Goal: Transaction & Acquisition: Book appointment/travel/reservation

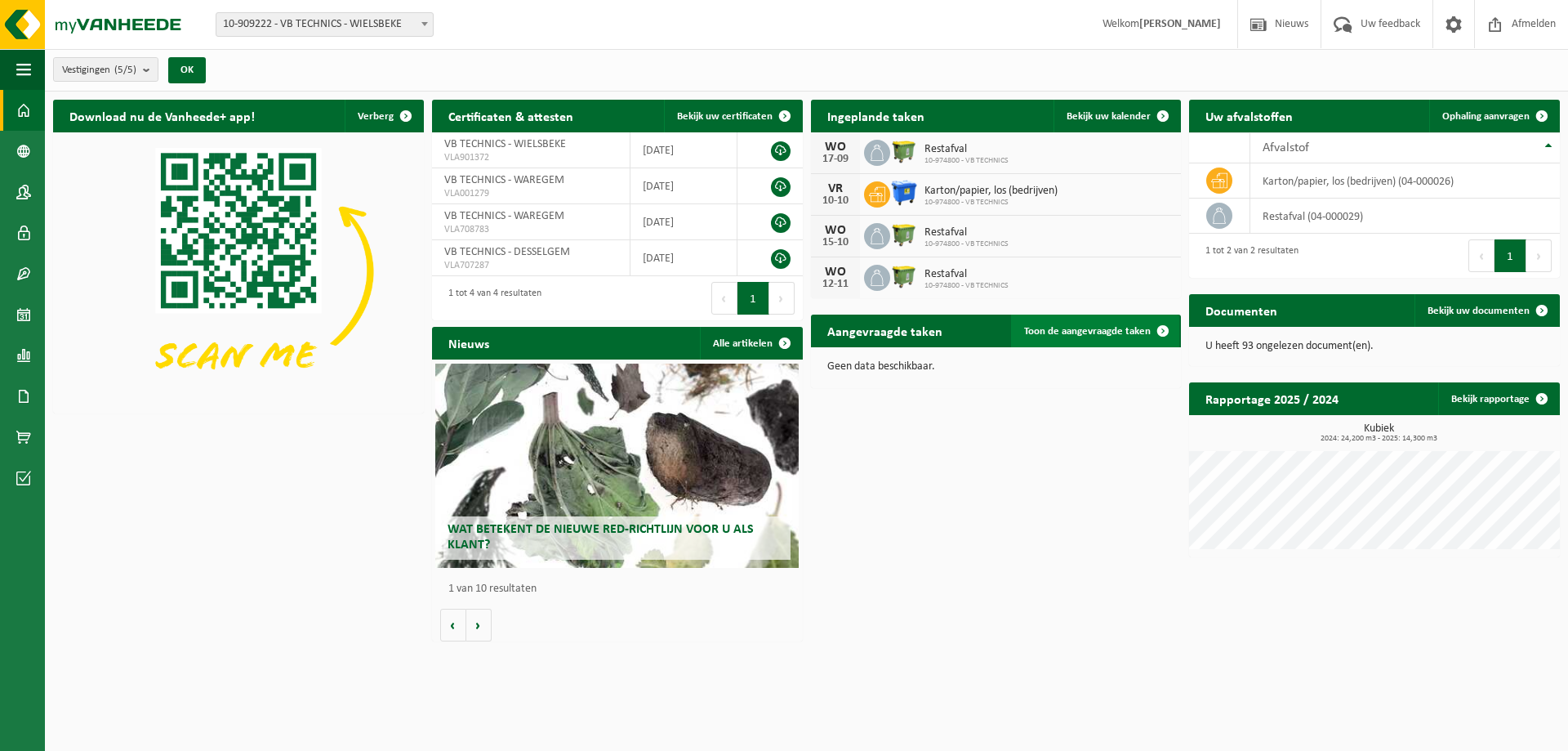
click at [1112, 328] on span "Toon de aangevraagde taken" at bounding box center [1087, 331] width 127 height 10
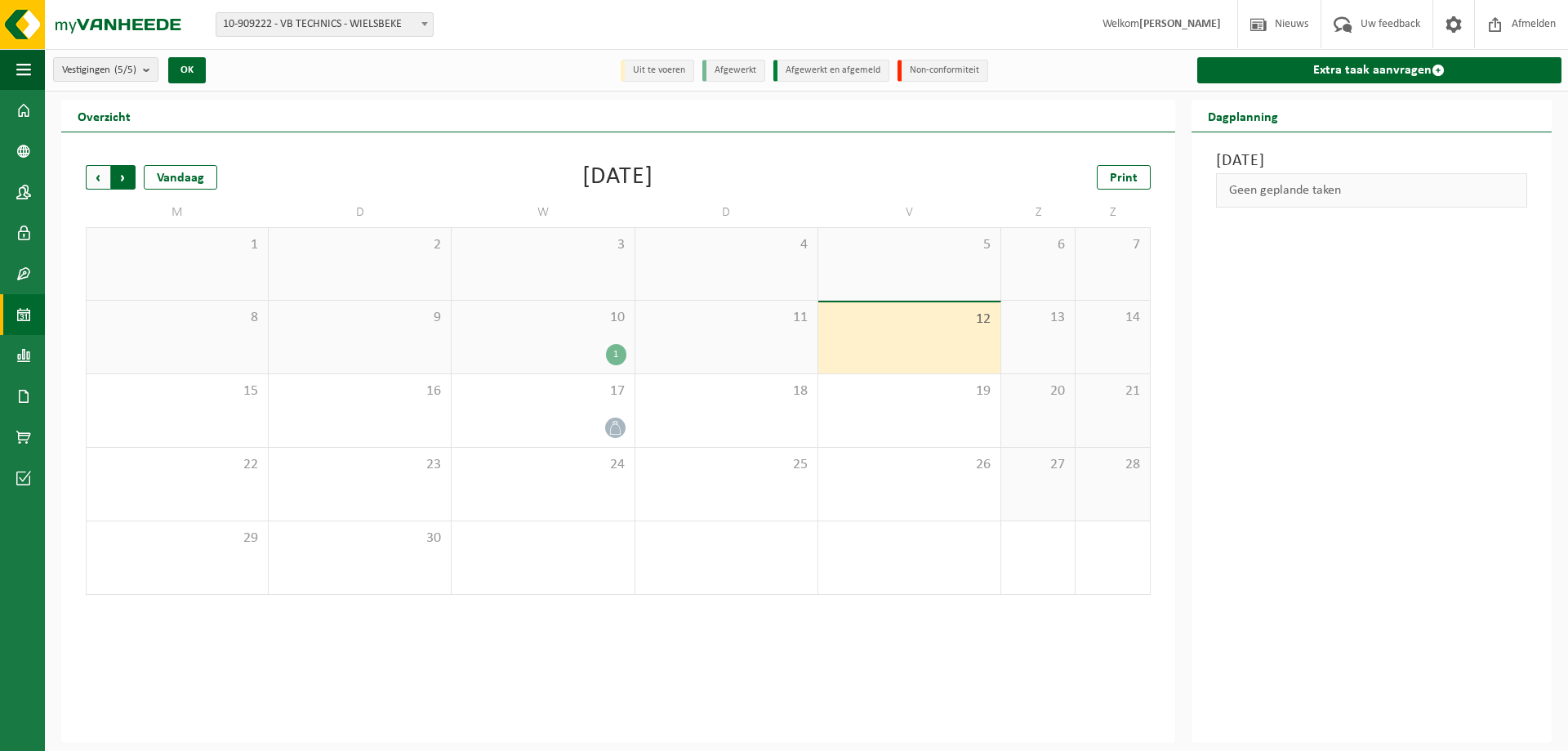
click at [97, 178] on span "Vorige" at bounding box center [98, 177] width 24 height 24
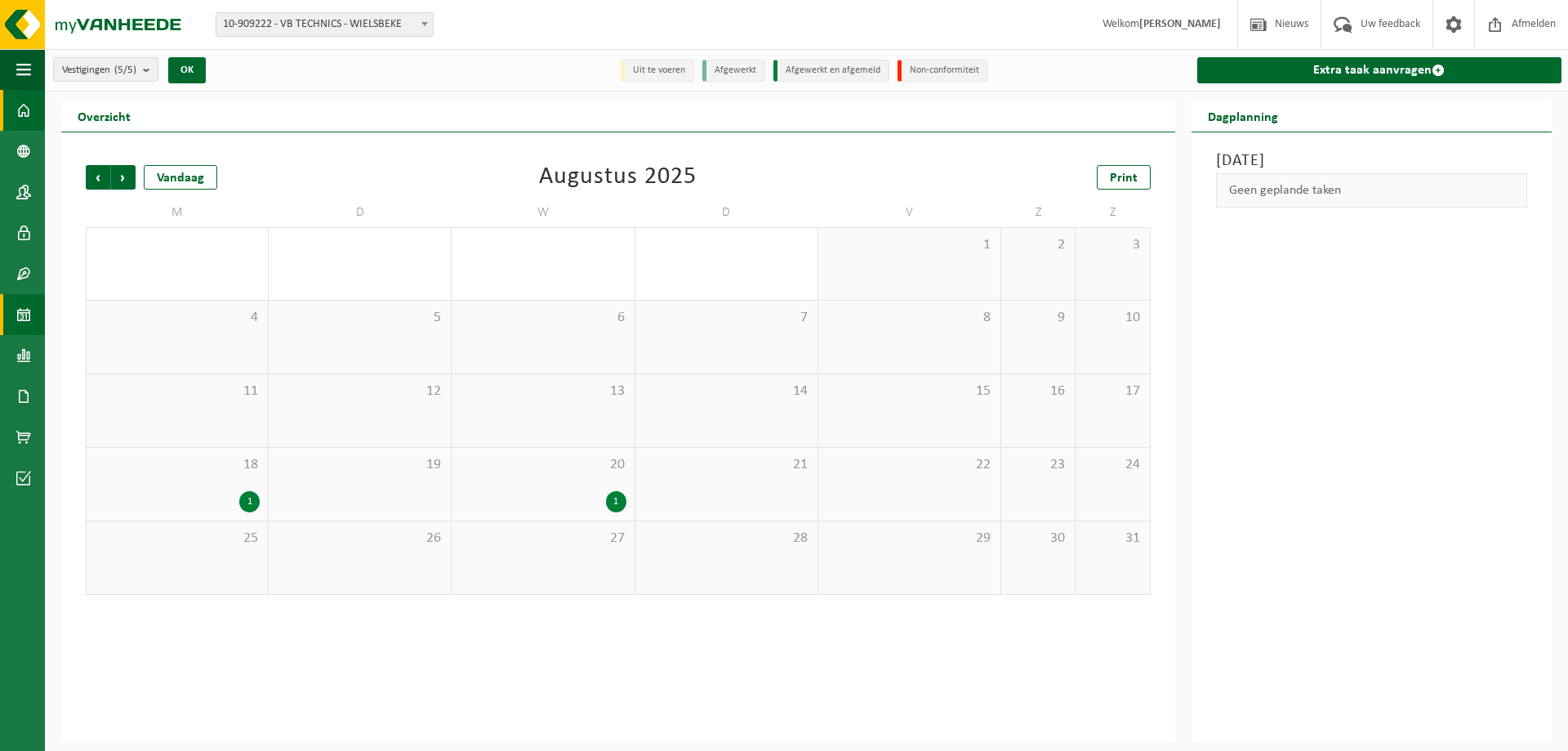
click at [26, 103] on span at bounding box center [23, 110] width 15 height 41
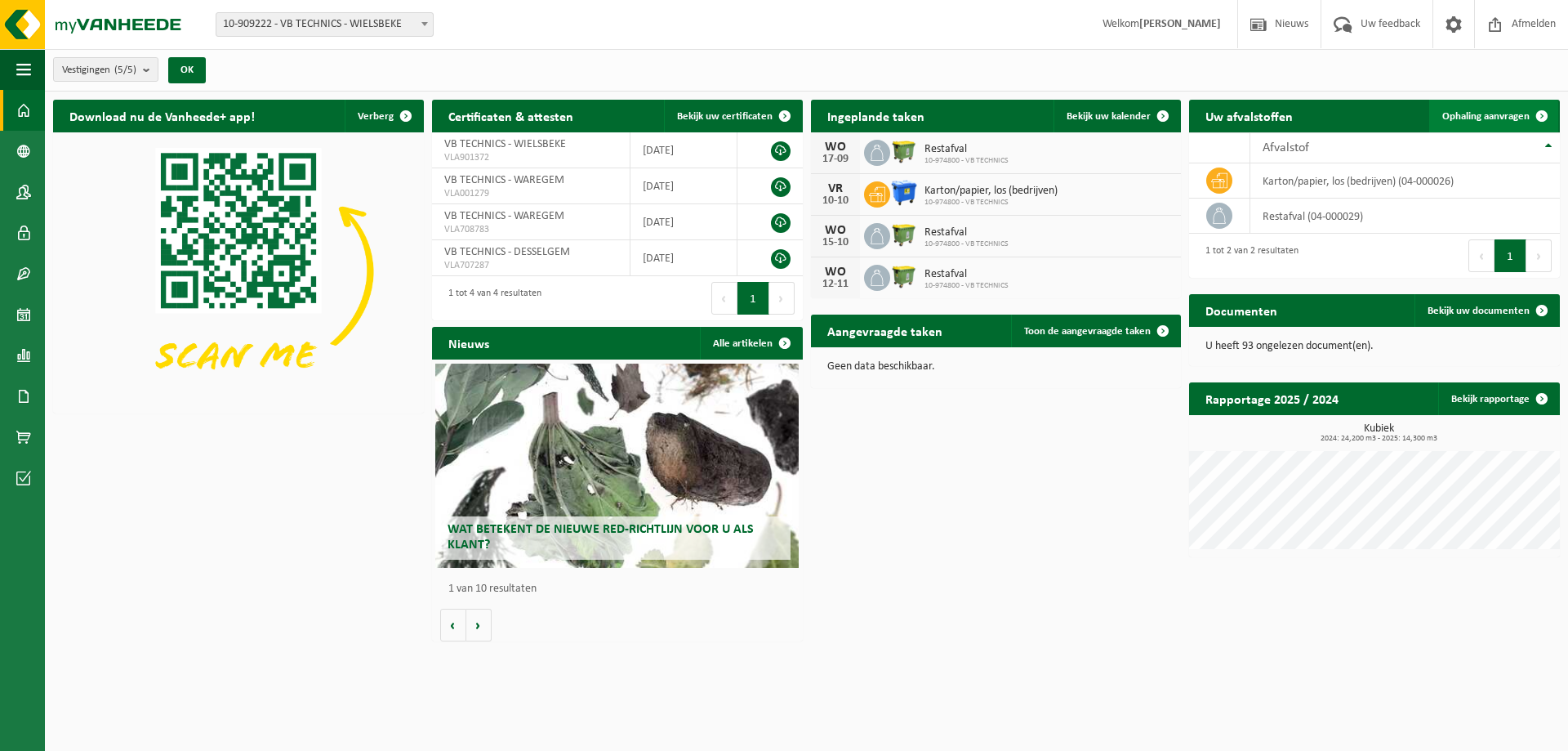
click at [1465, 116] on span "Ophaling aanvragen" at bounding box center [1486, 117] width 87 height 10
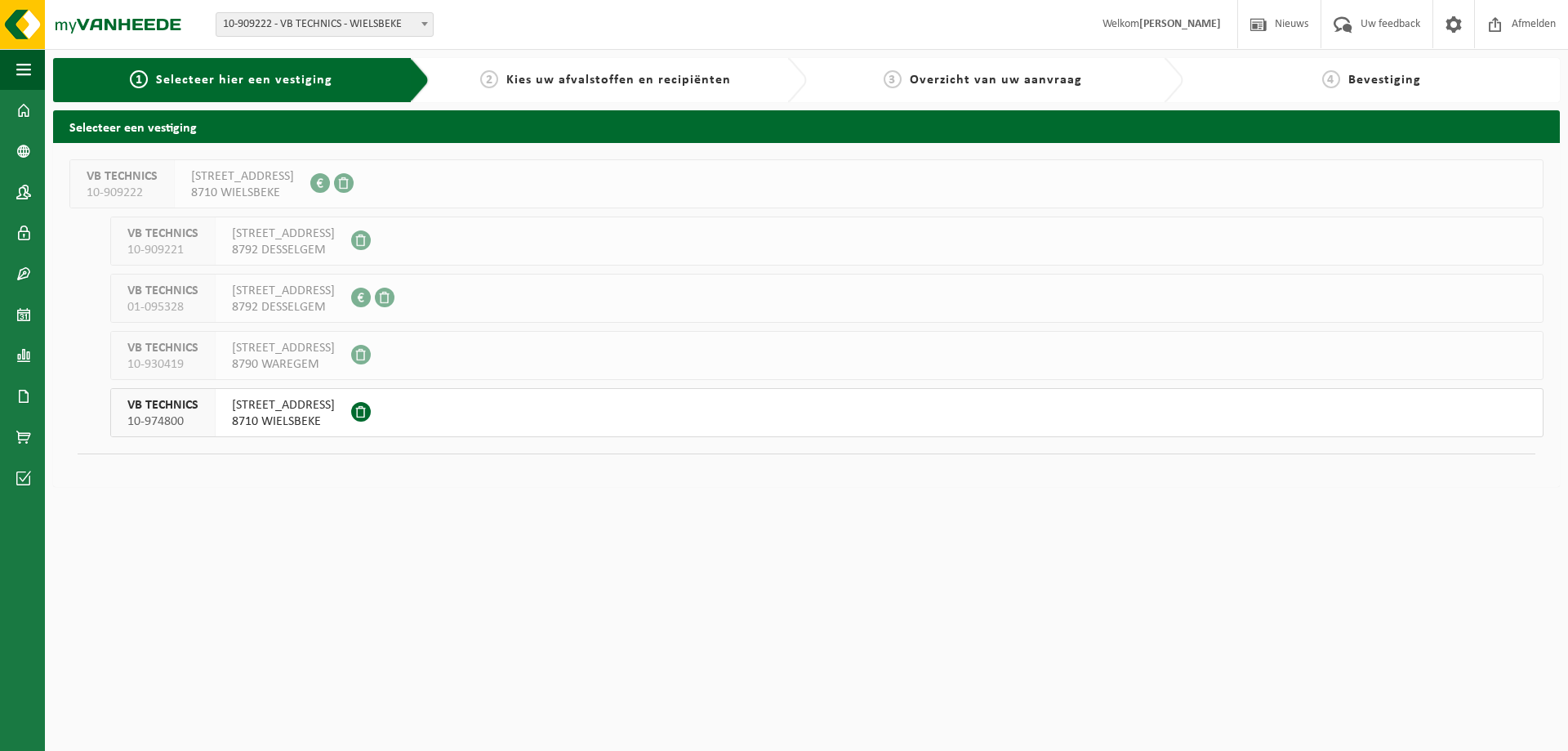
click at [265, 416] on span "8710 WIELSBEKE" at bounding box center [283, 421] width 103 height 16
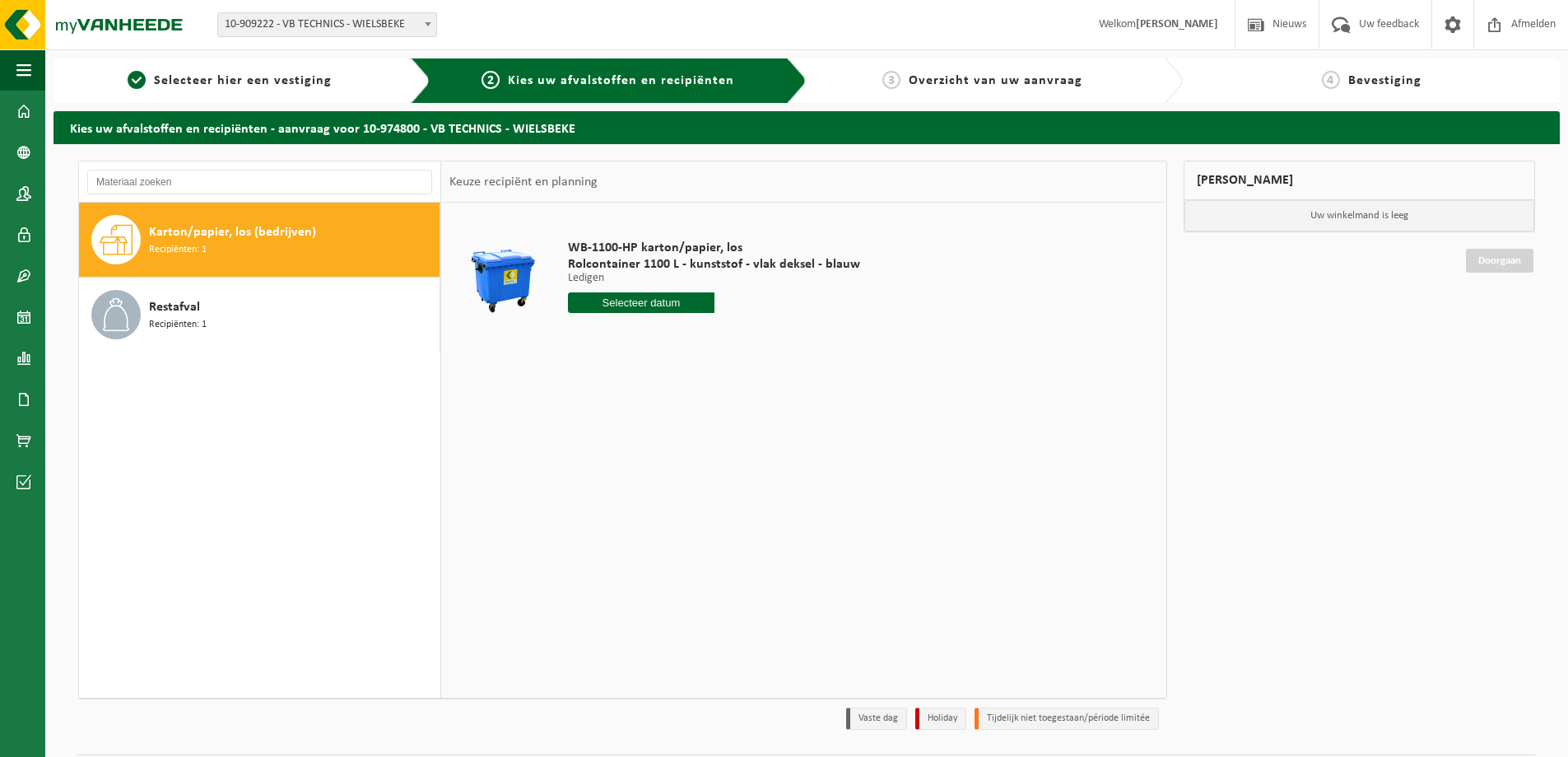
click at [193, 246] on span "Recipiënten: 1" at bounding box center [177, 250] width 57 height 16
click at [583, 303] on input "text" at bounding box center [641, 303] width 146 height 21
click at [697, 450] on div "19" at bounding box center [699, 449] width 29 height 26
type input "Van 2025-09-19"
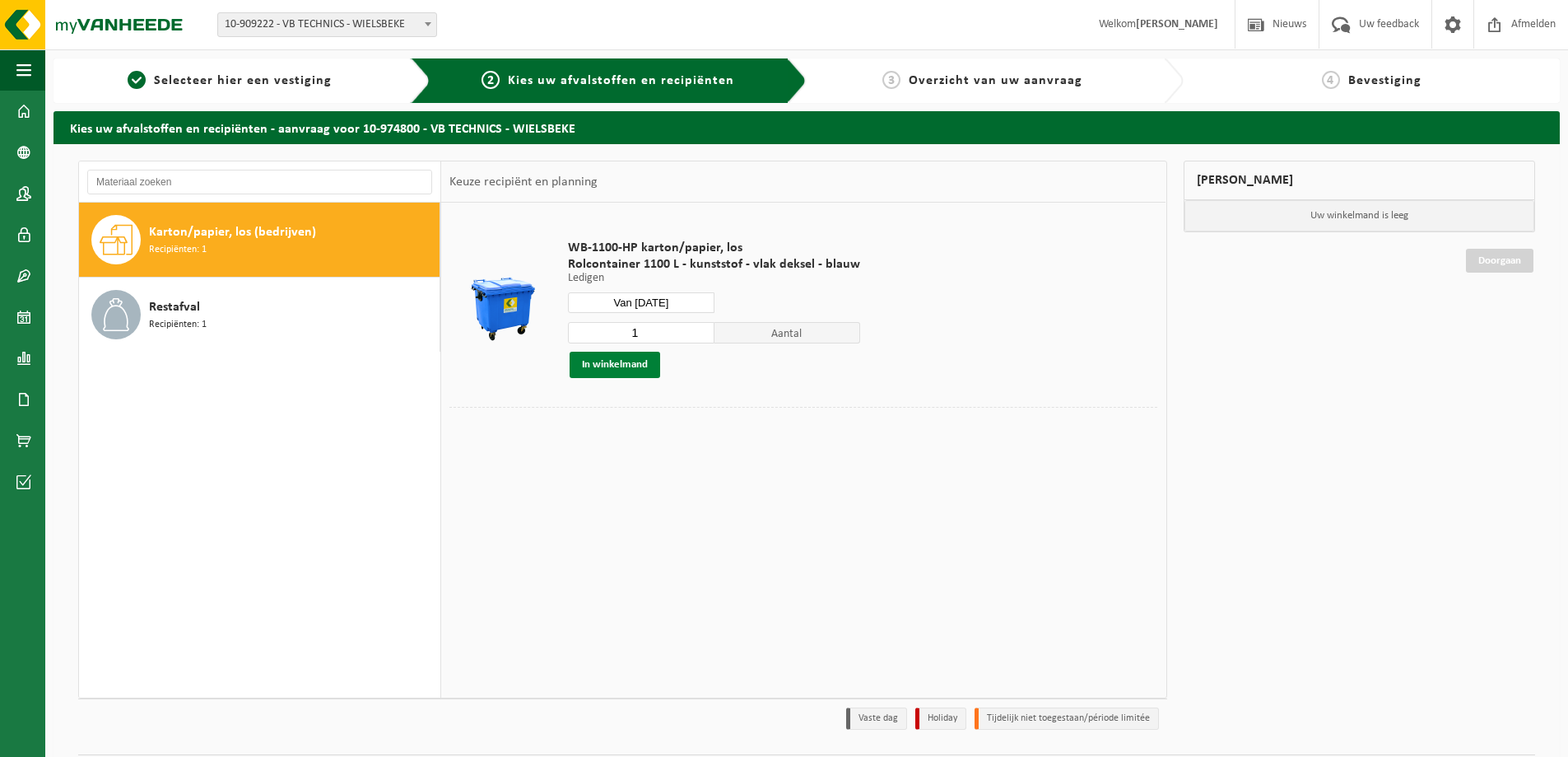
click at [631, 370] on button "In winkelmand" at bounding box center [615, 365] width 90 height 26
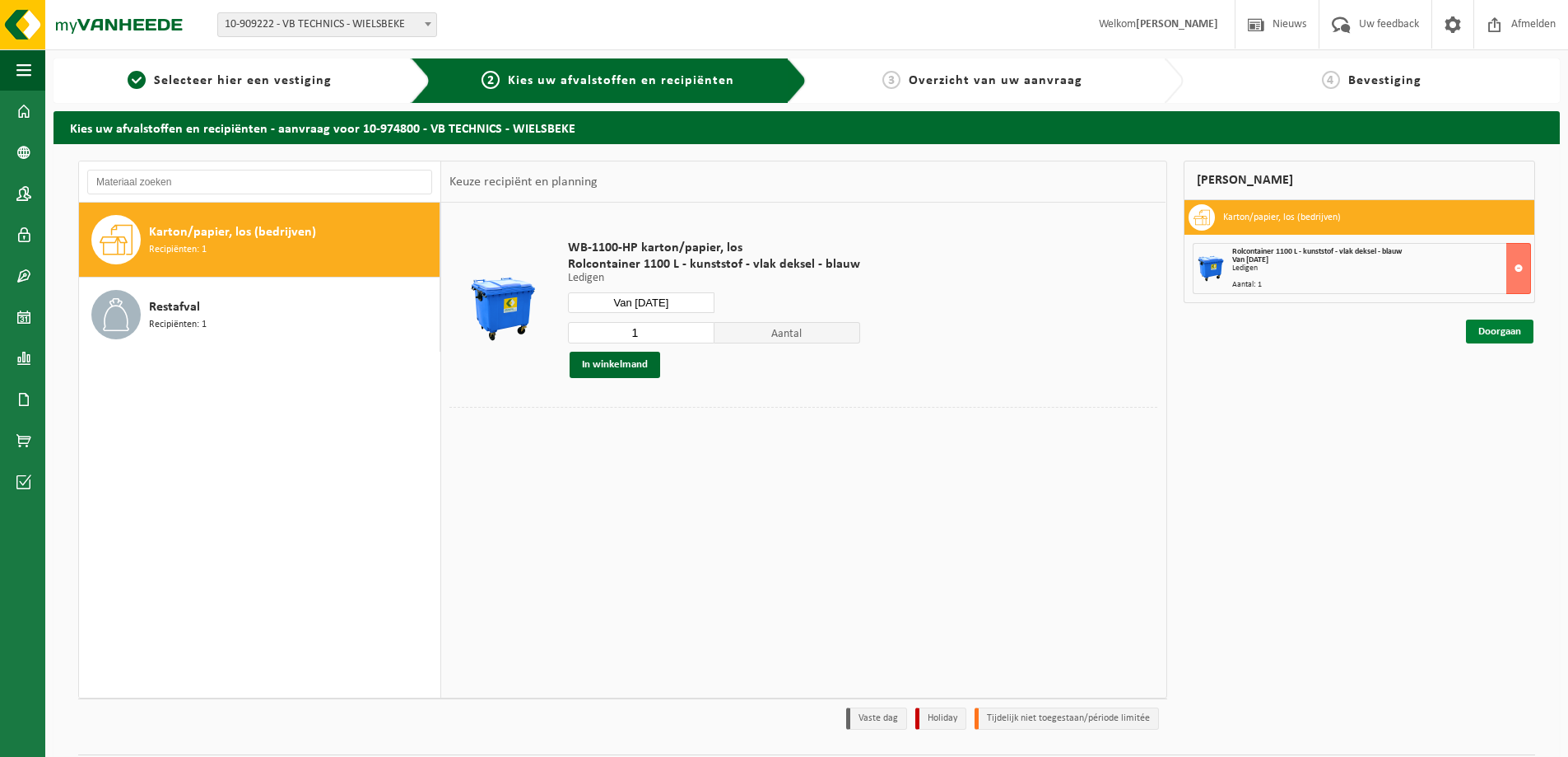
click at [1506, 330] on link "Doorgaan" at bounding box center [1500, 331] width 68 height 23
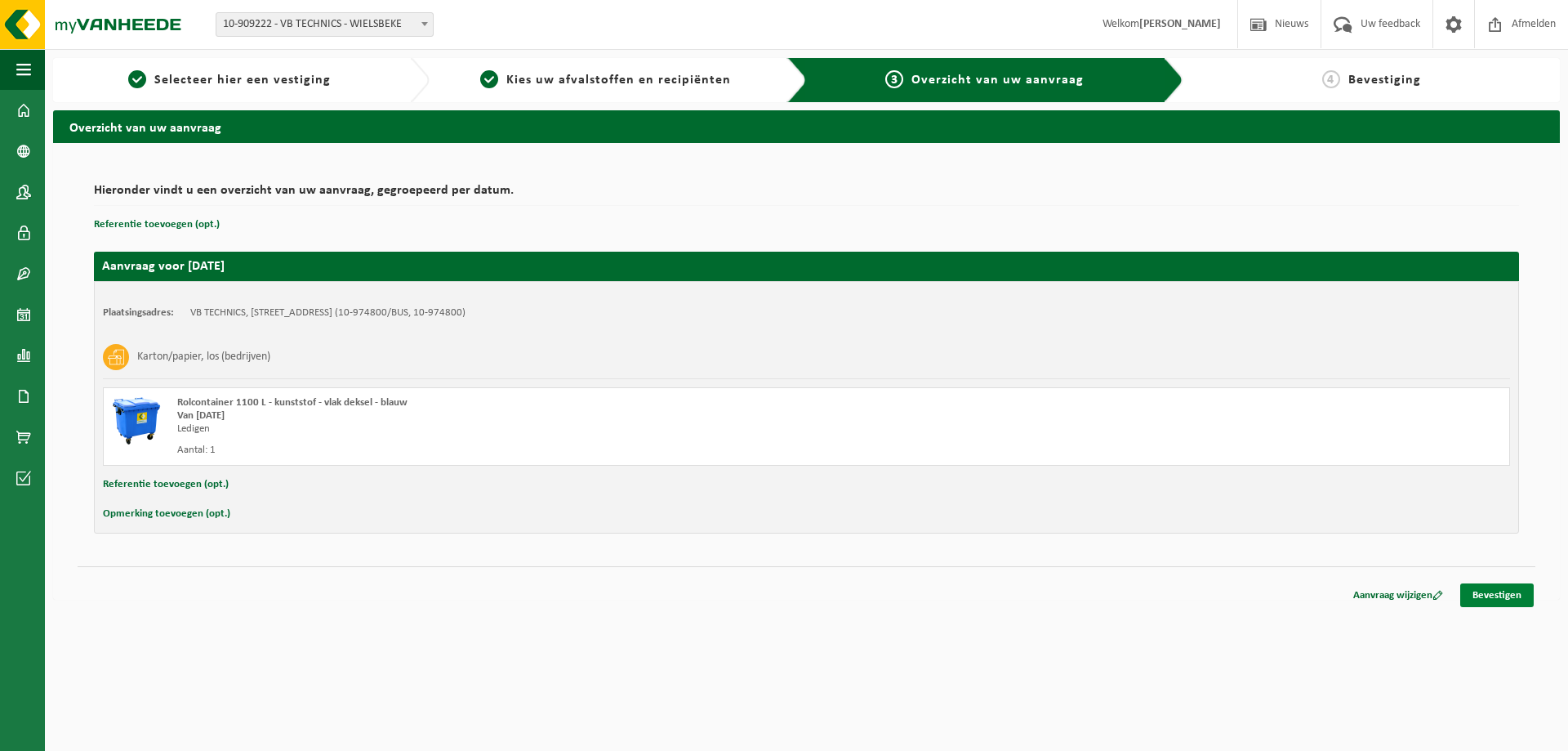
click at [1491, 602] on link "Bevestigen" at bounding box center [1497, 595] width 73 height 23
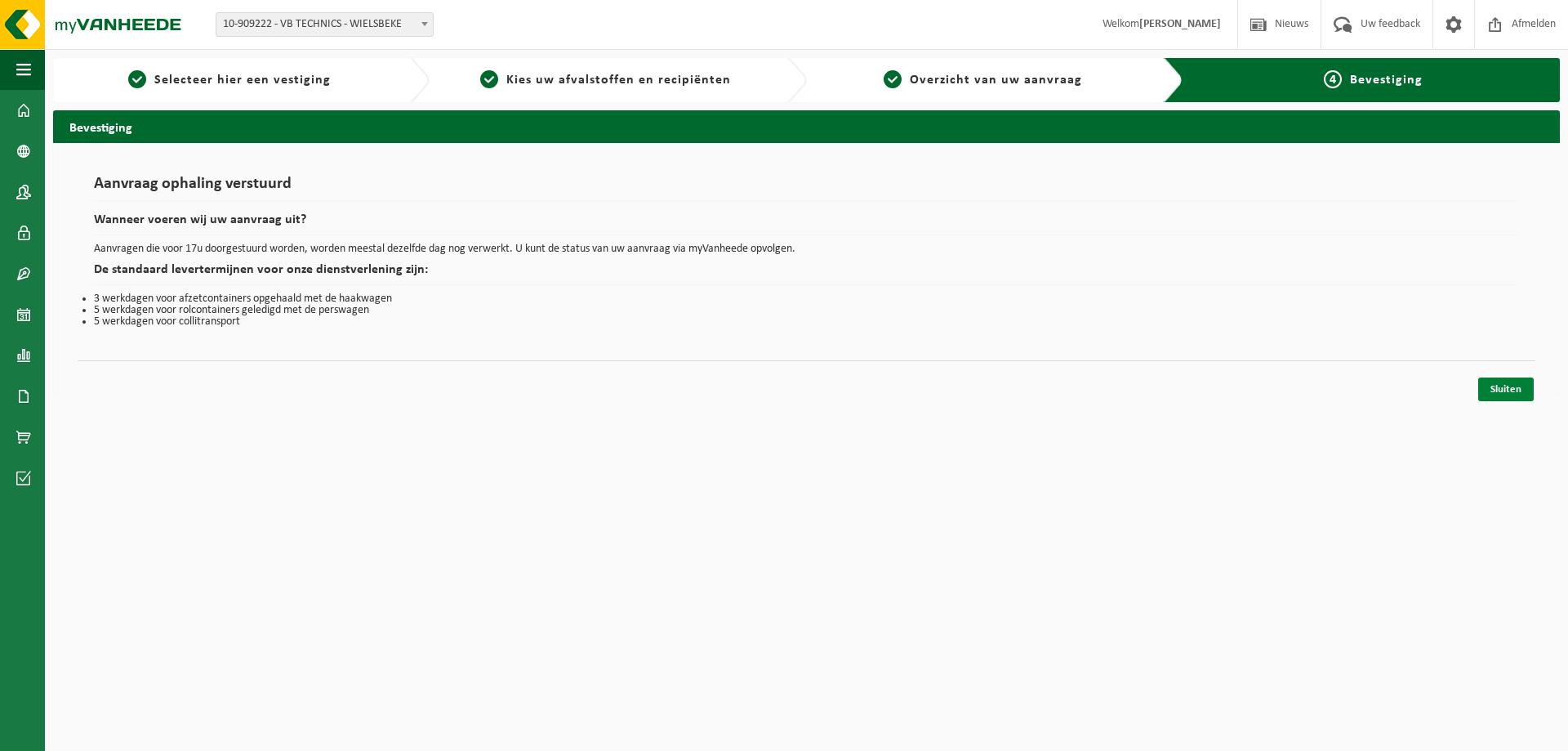
click at [1521, 394] on link "Sluiten" at bounding box center [1506, 388] width 55 height 23
